Goal: Task Accomplishment & Management: Manage account settings

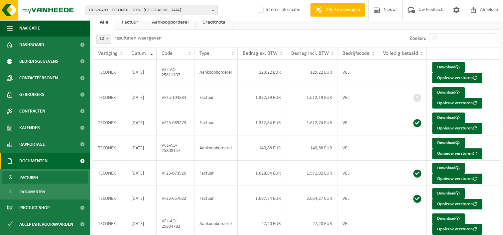
click at [141, 10] on span "10-820403 - TECONEX - BEYNE-HEUSAY" at bounding box center [148, 10] width 120 height 10
type input "c"
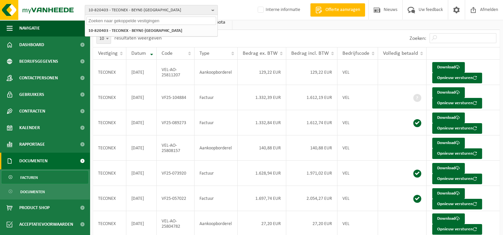
click at [186, 21] on input "text" at bounding box center [151, 21] width 130 height 8
paste input "10-970820"
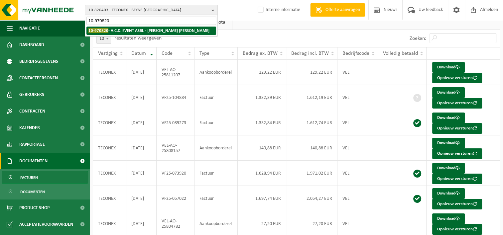
type input "10-970820"
click at [184, 30] on li "10-970820 - A.C.D. EVENT ASBL - LES BONS VILLERS" at bounding box center [151, 31] width 130 height 8
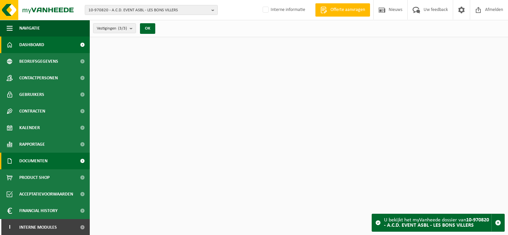
click at [48, 164] on span "Documenten" at bounding box center [33, 161] width 28 height 17
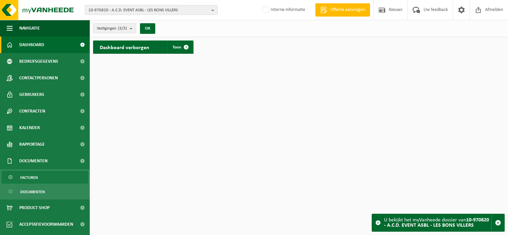
click at [49, 180] on link "Facturen" at bounding box center [45, 177] width 86 height 13
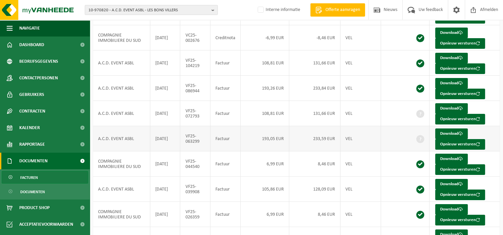
scroll to position [139, 0]
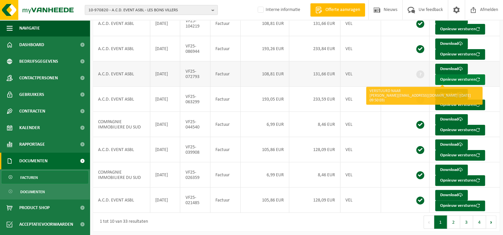
click at [449, 78] on button "Opnieuw versturen" at bounding box center [460, 80] width 50 height 11
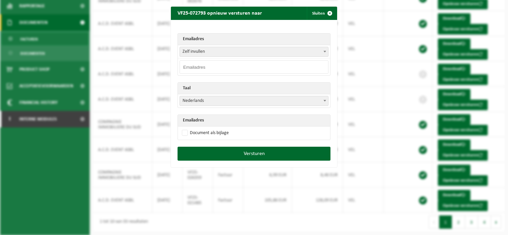
click at [204, 52] on span "Zelf invullen" at bounding box center [254, 51] width 148 height 9
click at [202, 67] on input "email" at bounding box center [254, 67] width 149 height 13
paste input "lerenouveau@outlook.be"
type input "lerenouveau@outlook.be"
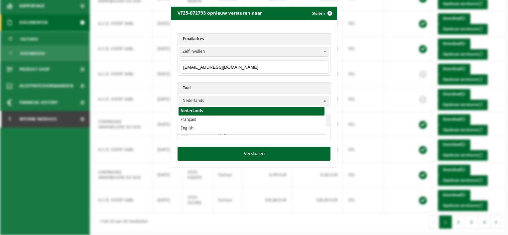
click at [199, 99] on span "Nederlands" at bounding box center [254, 100] width 148 height 9
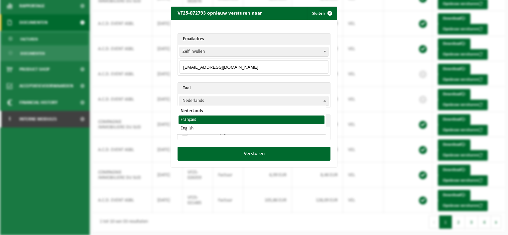
select select "fr"
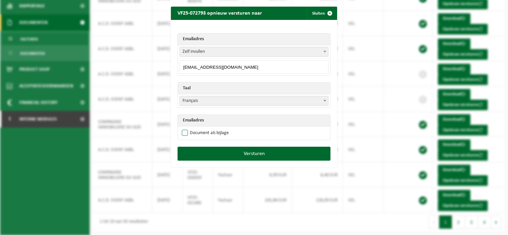
click at [183, 134] on label "Document als bijlage" at bounding box center [205, 133] width 48 height 10
click at [183, 128] on input "Document als bijlage" at bounding box center [262, 128] width 166 height 0
checkbox input "true"
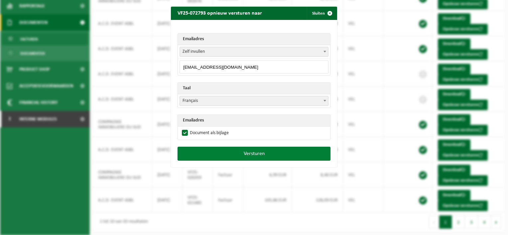
click at [252, 152] on button "Versturen" at bounding box center [254, 154] width 153 height 14
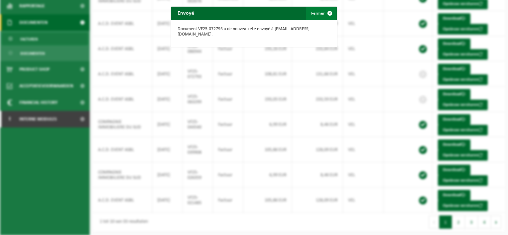
click at [326, 13] on span "button" at bounding box center [329, 13] width 13 height 13
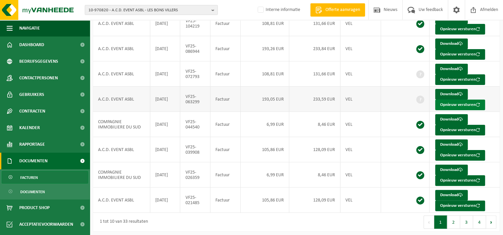
click at [455, 102] on button "Opnieuw versturen" at bounding box center [460, 105] width 50 height 11
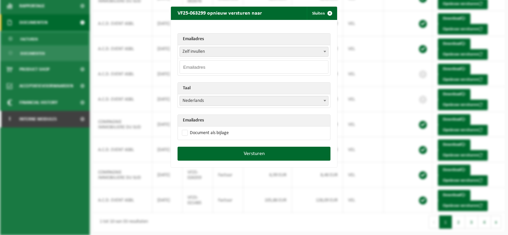
click at [207, 52] on span "Zelf invullen" at bounding box center [254, 51] width 148 height 9
click at [202, 65] on input "email" at bounding box center [254, 67] width 149 height 13
paste input "lerenouveau@outlook.be"
click at [263, 67] on input "lerenouveau@outlook.be" at bounding box center [254, 67] width 149 height 13
type input "lerenouveau@outlook.be"
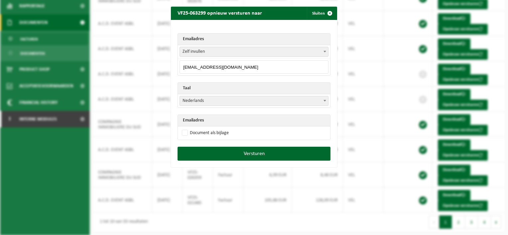
click at [310, 100] on span "Nederlands" at bounding box center [254, 100] width 148 height 9
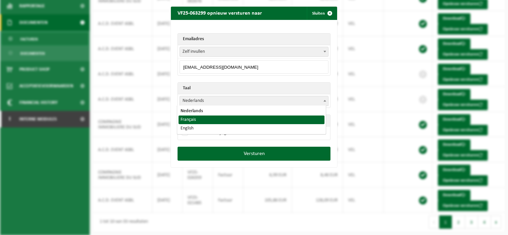
select select "fr"
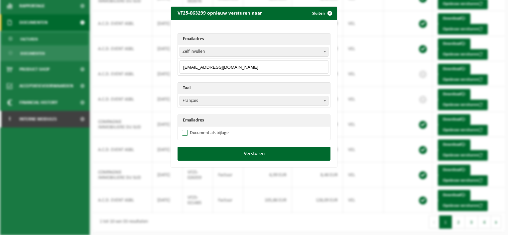
click at [184, 134] on label "Document als bijlage" at bounding box center [205, 133] width 48 height 10
click at [184, 128] on input "Document als bijlage" at bounding box center [262, 128] width 166 height 0
checkbox input "true"
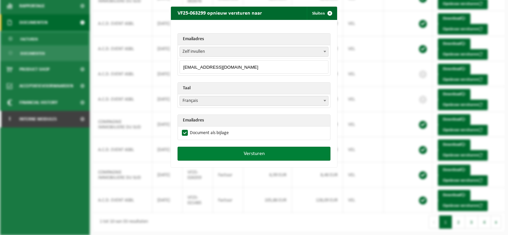
click at [256, 156] on button "Versturen" at bounding box center [254, 154] width 153 height 14
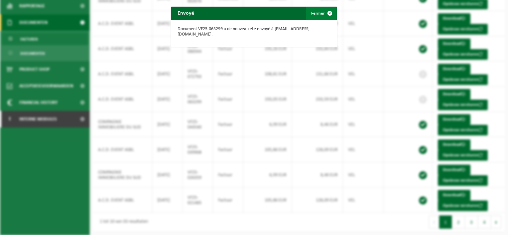
click at [325, 12] on span "button" at bounding box center [329, 13] width 13 height 13
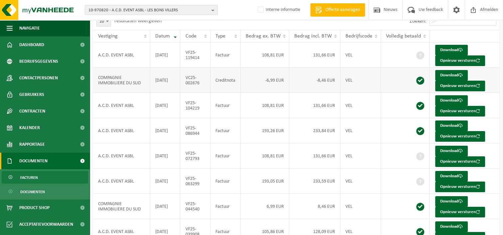
scroll to position [67, 0]
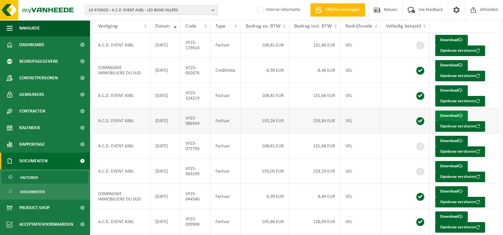
click at [450, 114] on link "Download" at bounding box center [451, 116] width 33 height 11
click at [455, 90] on link "Download" at bounding box center [451, 90] width 33 height 11
click at [147, 11] on span "10-970820 - A.C.D. EVENT ASBL - LES BONS VILLERS" at bounding box center [148, 10] width 120 height 10
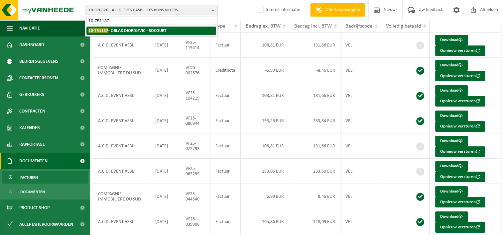
type input "10-751137"
click at [126, 30] on strong "10-751137 - OBLAK DJORDJEVIC - ROCOURT" at bounding box center [127, 30] width 78 height 5
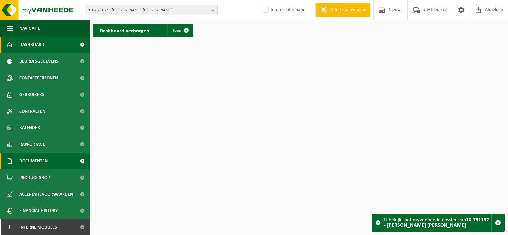
click at [37, 162] on span "Documenten" at bounding box center [33, 161] width 28 height 17
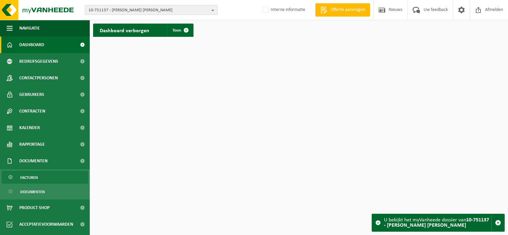
click at [36, 176] on span "Facturen" at bounding box center [29, 178] width 18 height 13
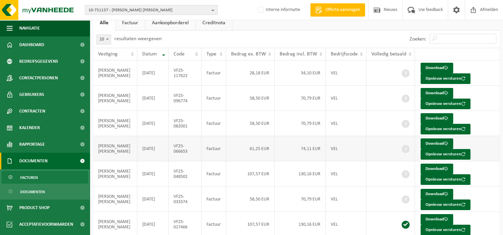
scroll to position [33, 0]
